Goal: Consume media (video, audio): Consume media (video, audio)

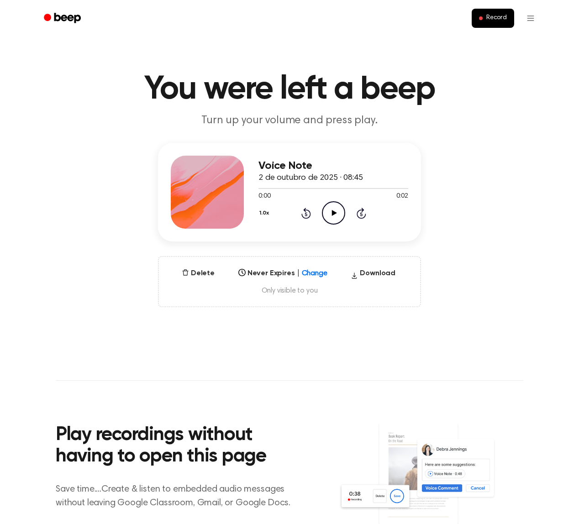
click at [330, 212] on icon "Play Audio" at bounding box center [333, 212] width 23 height 23
click at [333, 217] on icon "Play Audio" at bounding box center [333, 212] width 23 height 23
click at [314, 271] on div at bounding box center [322, 270] width 16 height 9
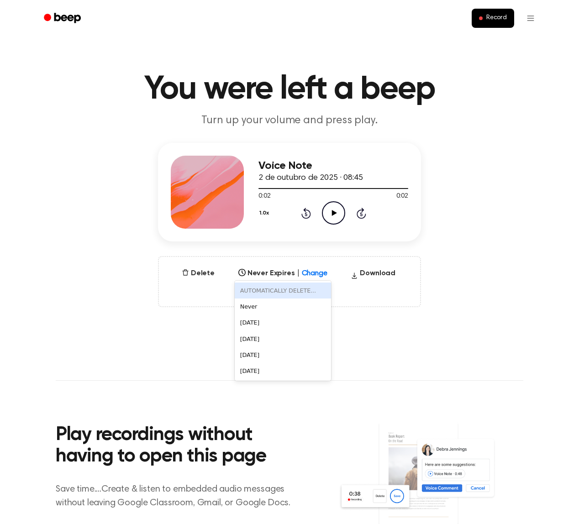
click at [314, 271] on div at bounding box center [322, 270] width 16 height 9
click at [195, 274] on button "Delete" at bounding box center [198, 273] width 40 height 11
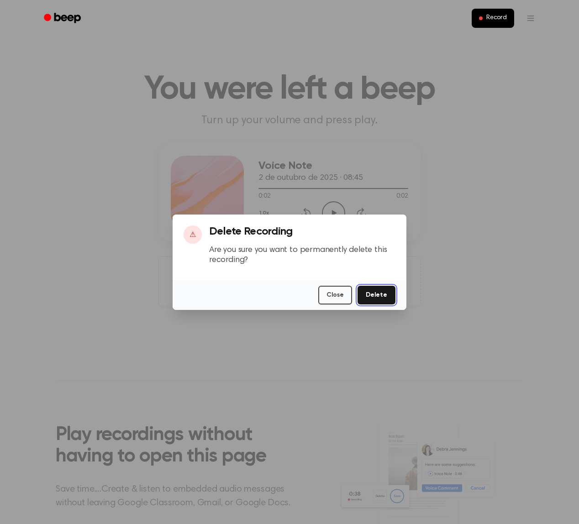
click at [379, 292] on button "Delete" at bounding box center [376, 295] width 38 height 19
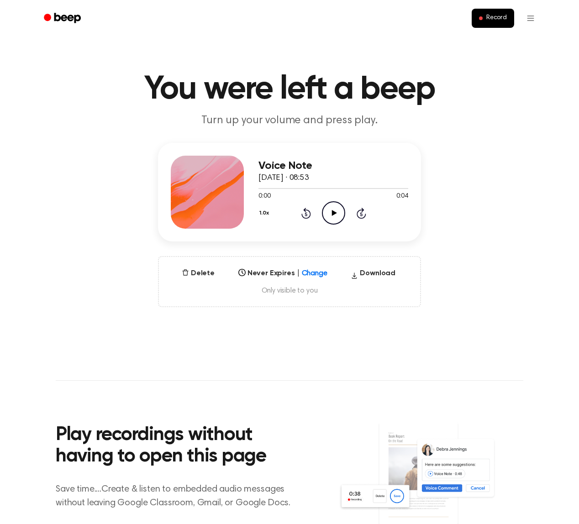
click at [337, 214] on icon "Play Audio" at bounding box center [333, 212] width 23 height 23
